Goal: Entertainment & Leisure: Consume media (video, audio)

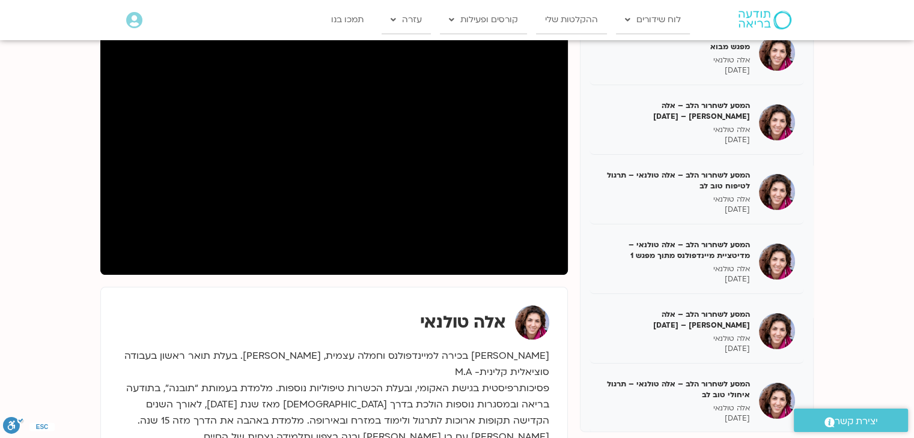
scroll to position [961, 0]
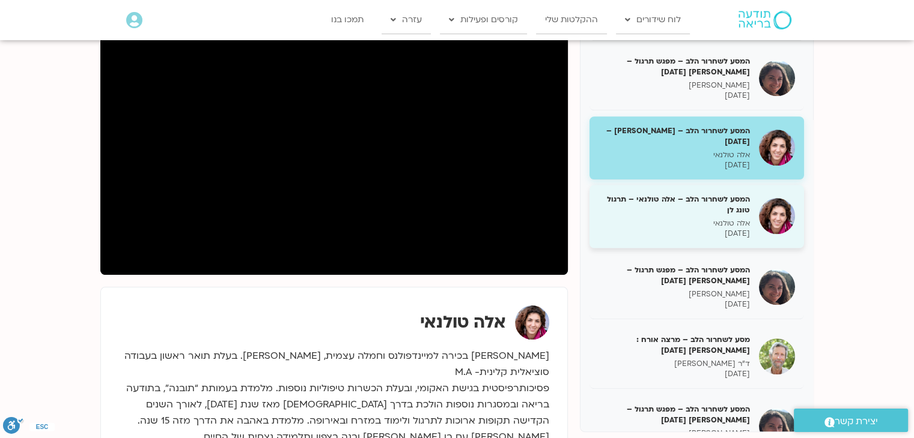
click at [711, 211] on h5 "המסע לשחרור הלב – אלה טולנאי – תרגול טונג לן" at bounding box center [673, 205] width 151 height 22
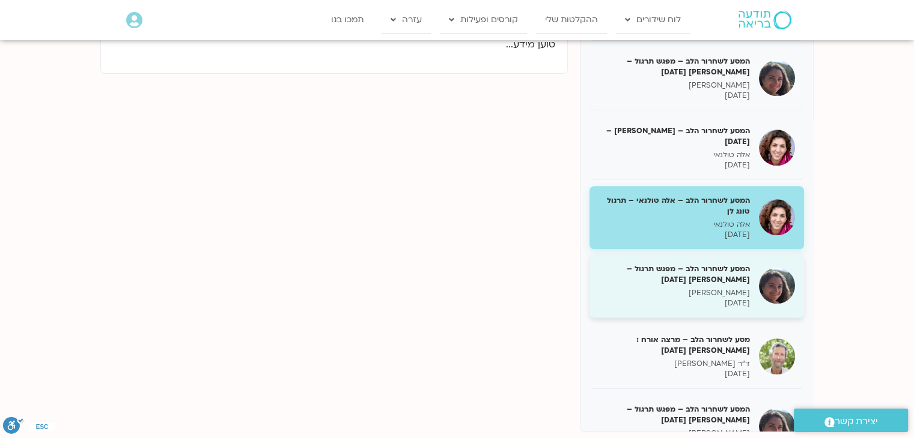
click at [707, 278] on h5 "המסע לשחרור הלב – מפגש תרגול – [PERSON_NAME] [DATE]" at bounding box center [673, 275] width 151 height 22
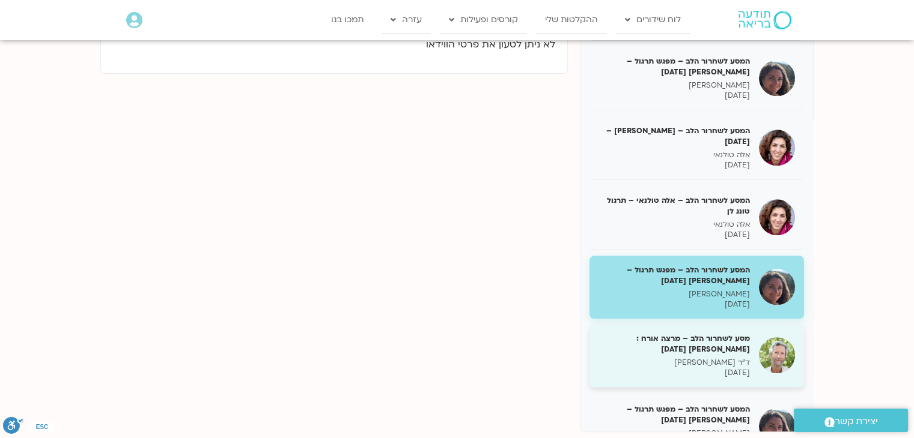
click at [706, 350] on h5 "מסע לשחרור הלב – מרצה אורח : [PERSON_NAME] [DATE]" at bounding box center [673, 344] width 151 height 22
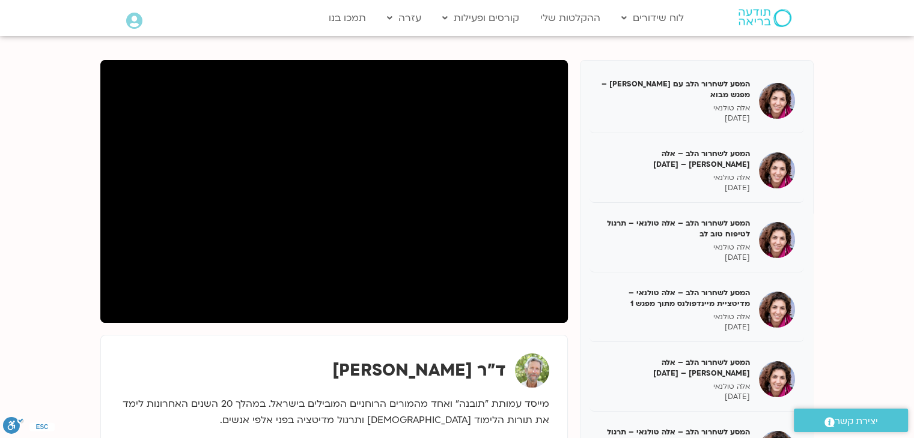
scroll to position [120, 0]
